Goal: Transaction & Acquisition: Purchase product/service

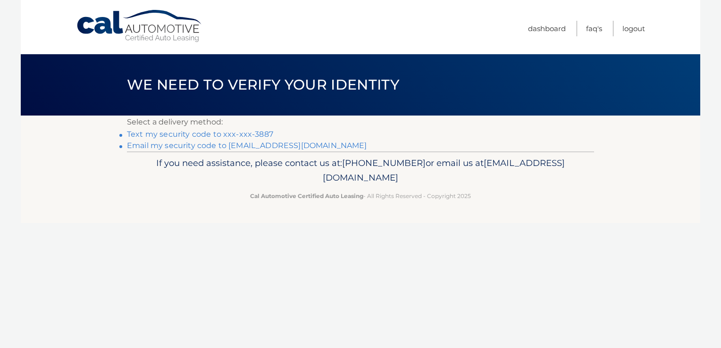
click at [262, 136] on link "Text my security code to xxx-xxx-3887" at bounding box center [200, 134] width 146 height 9
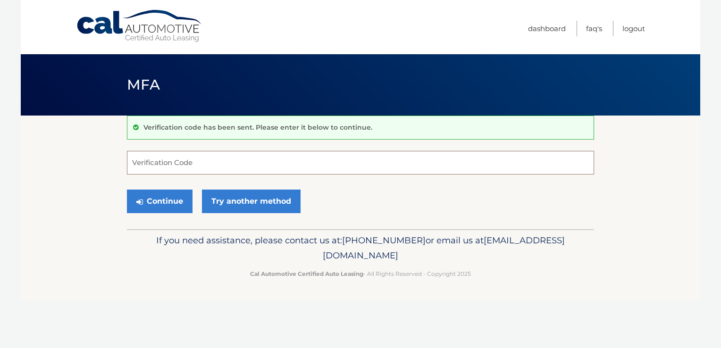
click at [149, 161] on input "Verification Code" at bounding box center [360, 163] width 467 height 24
type input "231098"
click at [164, 199] on button "Continue" at bounding box center [160, 202] width 66 height 24
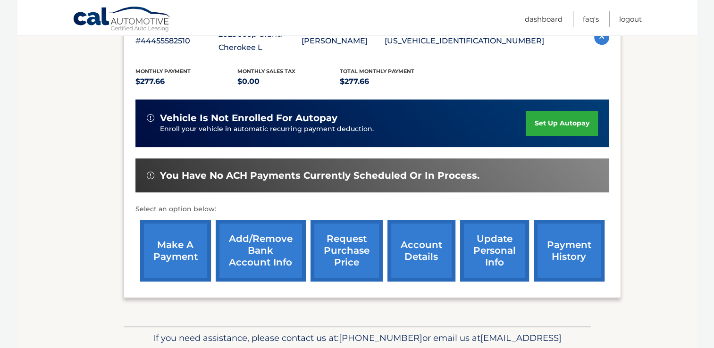
scroll to position [189, 0]
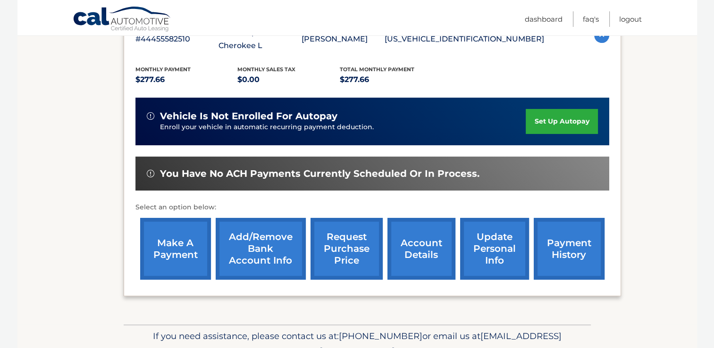
click at [180, 240] on link "make a payment" at bounding box center [175, 249] width 71 height 62
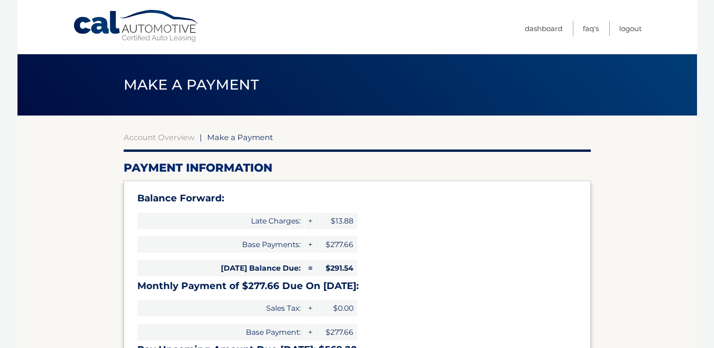
select select "NGJkZGZlNjEtZWYwYS00MjU1LTk5YzAtODA3MDE5MzI0OGRh"
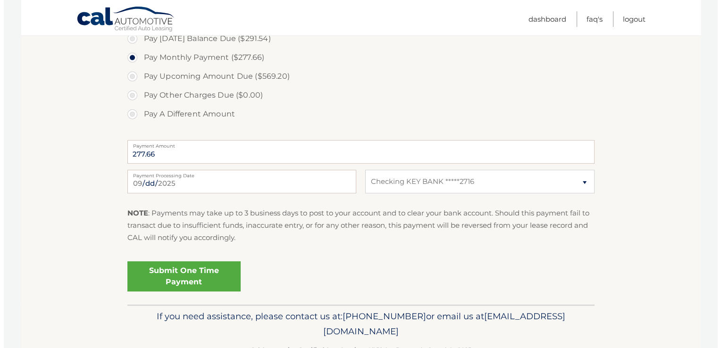
scroll to position [362, 0]
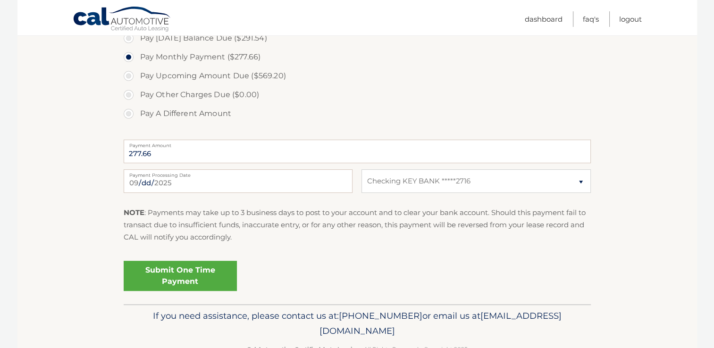
click at [204, 276] on link "Submit One Time Payment" at bounding box center [180, 276] width 113 height 30
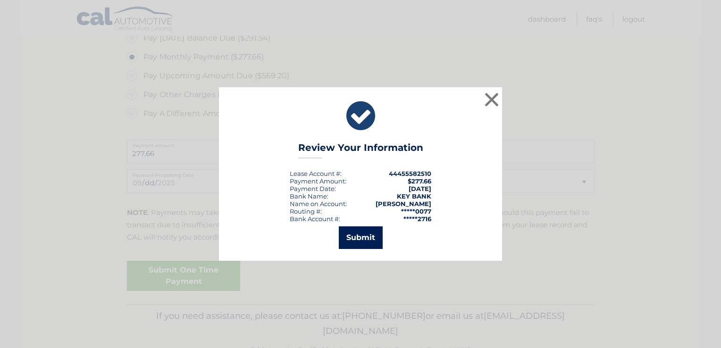
click at [365, 238] on button "Submit" at bounding box center [361, 238] width 44 height 23
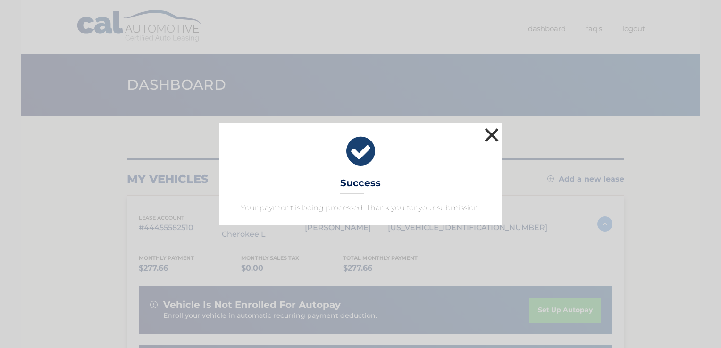
click at [488, 143] on button "×" at bounding box center [492, 135] width 19 height 19
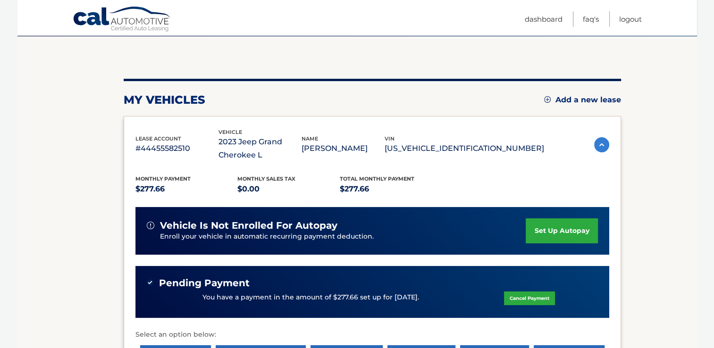
scroll to position [81, 0]
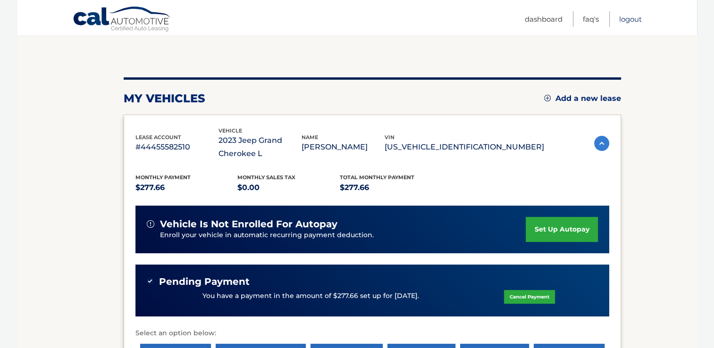
click at [636, 22] on link "Logout" at bounding box center [630, 19] width 23 height 16
